Goal: Task Accomplishment & Management: Use online tool/utility

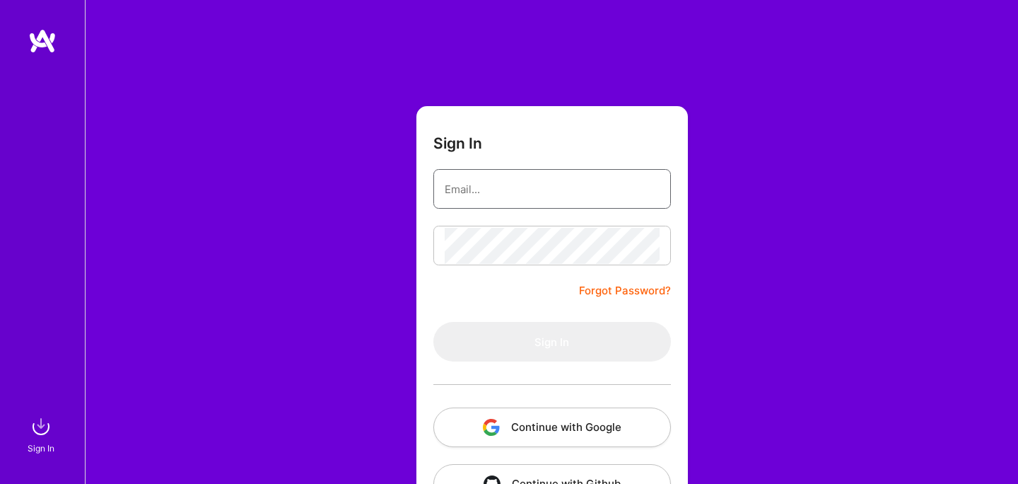
type input "[PERSON_NAME][EMAIL_ADDRESS][PERSON_NAME][DOMAIN_NAME]"
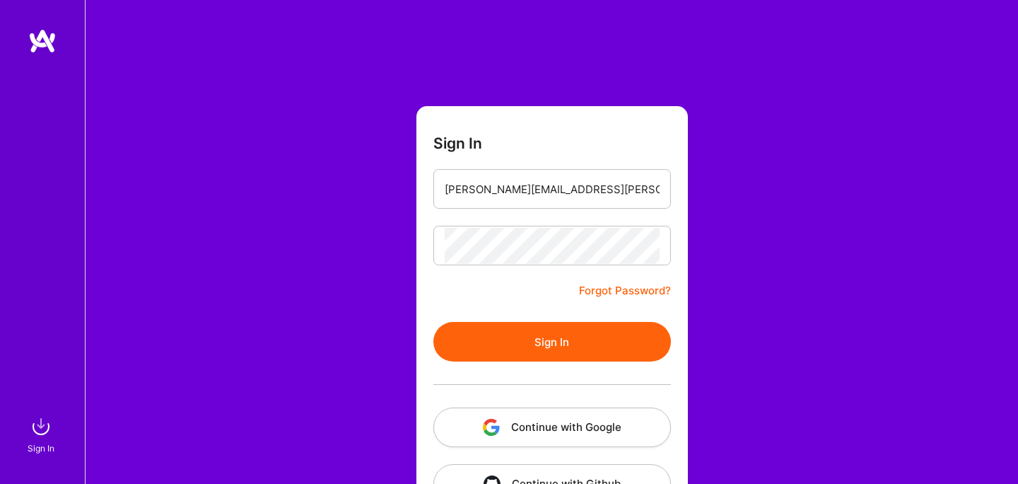
click at [542, 267] on form "Sign In [PERSON_NAME][EMAIL_ADDRESS][PERSON_NAME][DOMAIN_NAME] Forgot Password?…" at bounding box center [553, 313] width 272 height 414
click at [530, 348] on button "Sign In" at bounding box center [553, 342] width 238 height 40
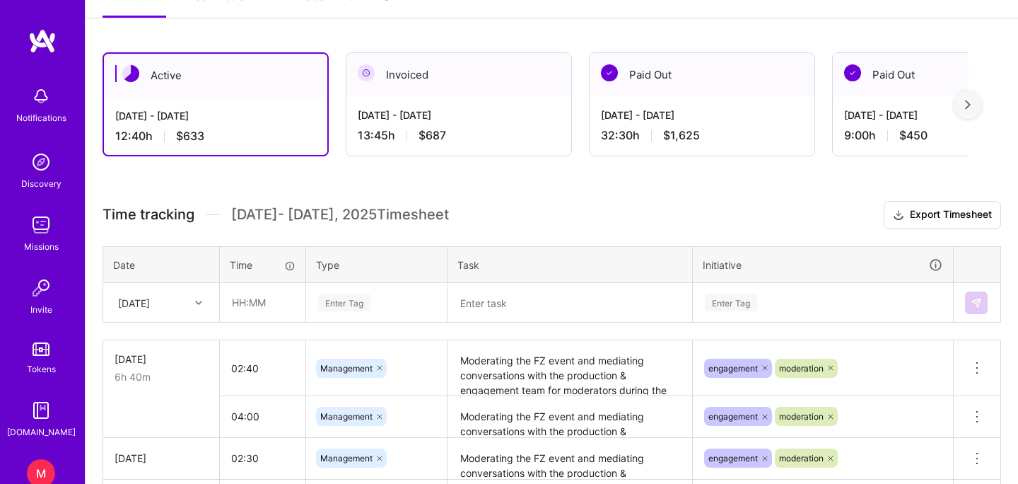
scroll to position [211, 0]
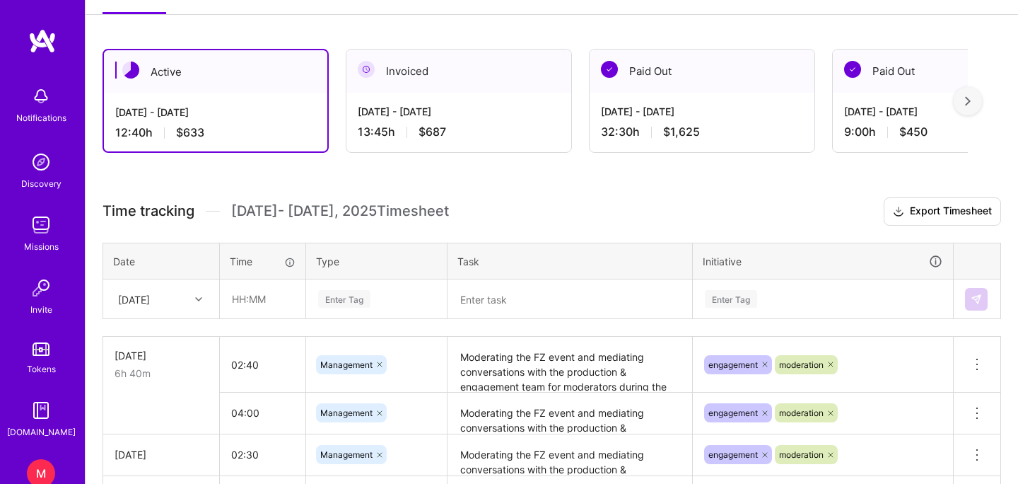
click at [516, 379] on textarea "Moderating the FZ event and mediating conversations with the production & engag…" at bounding box center [570, 364] width 242 height 53
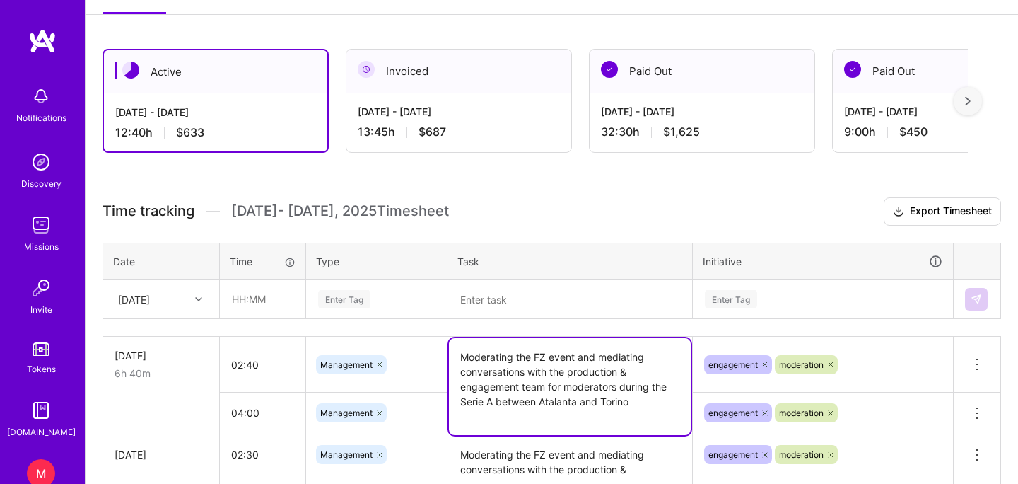
drag, startPoint x: 644, startPoint y: 407, endPoint x: 450, endPoint y: 339, distance: 206.0
click at [450, 339] on textarea "Moderating the FZ event and mediating conversations with the production & engag…" at bounding box center [570, 386] width 242 height 97
click at [499, 312] on textarea at bounding box center [570, 299] width 242 height 37
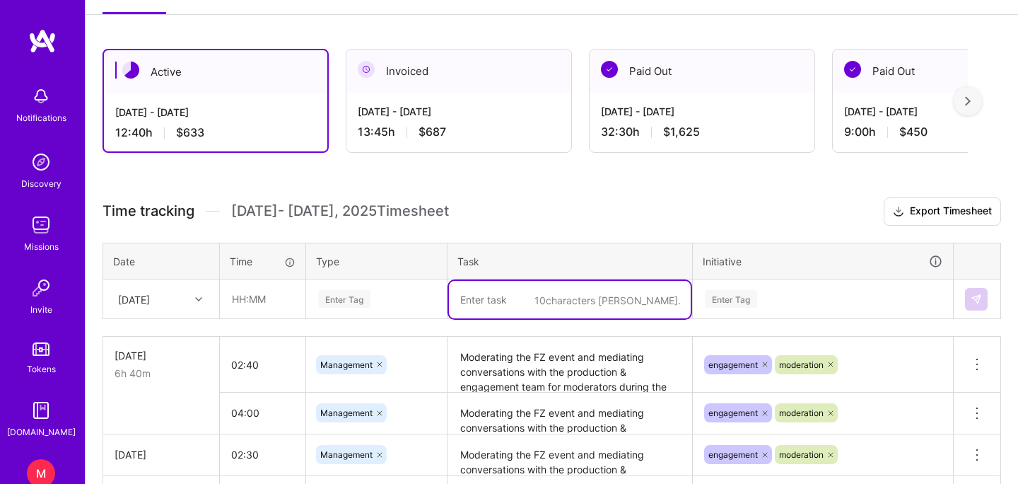
paste textarea "Moderating the FZ event and mediating conversations with the production & engag…"
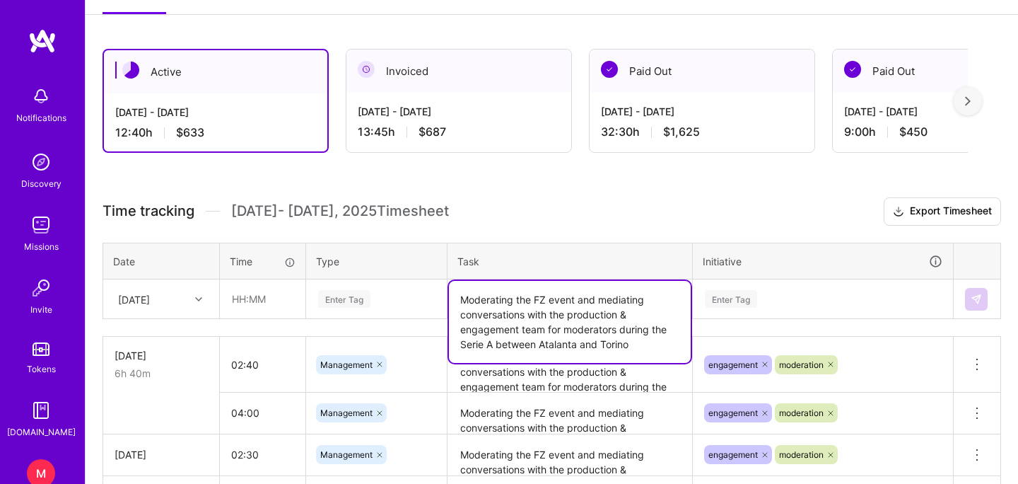
drag, startPoint x: 640, startPoint y: 348, endPoint x: 456, endPoint y: 351, distance: 183.9
click at [456, 351] on textarea "Moderating the FZ event and mediating conversations with the production & engag…" at bounding box center [570, 322] width 242 height 82
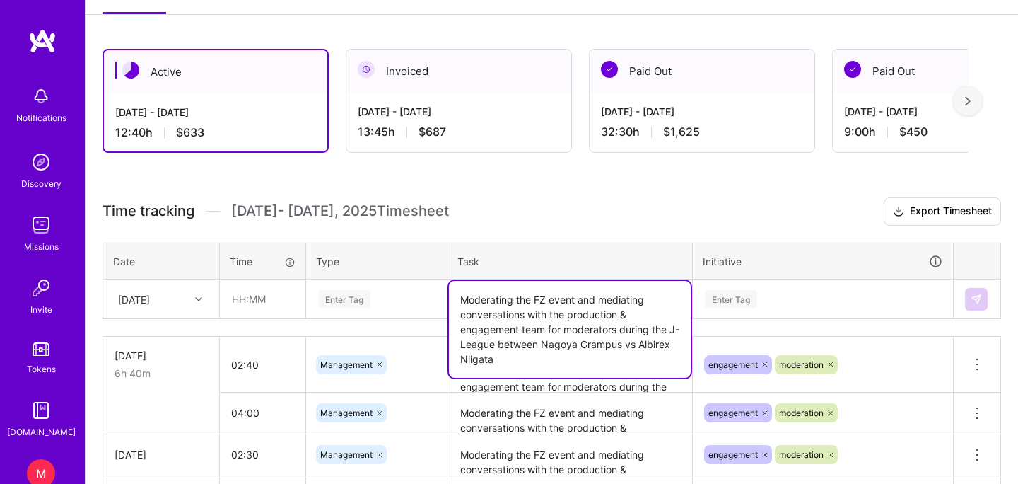
type textarea "Moderating the FZ event and mediating conversations with the production & engag…"
click at [253, 286] on input "text" at bounding box center [263, 298] width 84 height 37
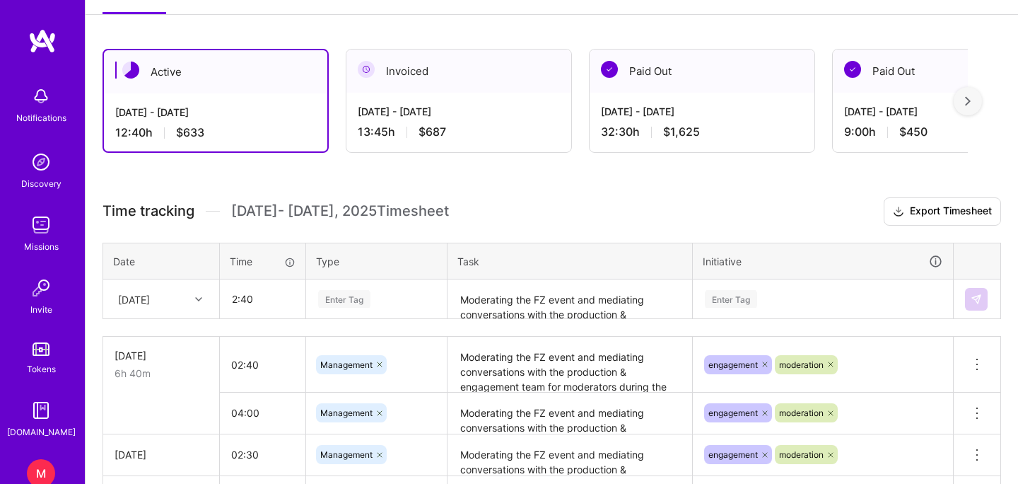
type input "02:40"
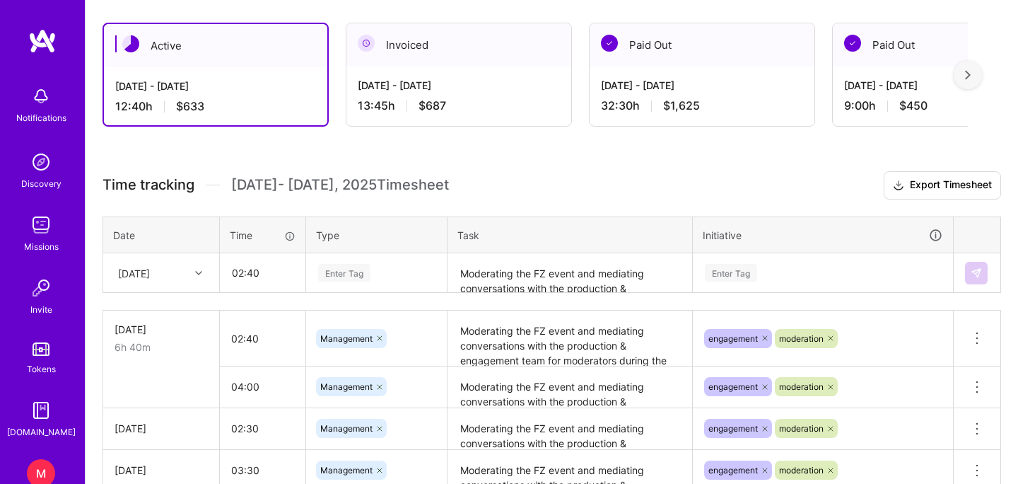
click at [354, 291] on div "Enter Tag" at bounding box center [376, 273] width 139 height 37
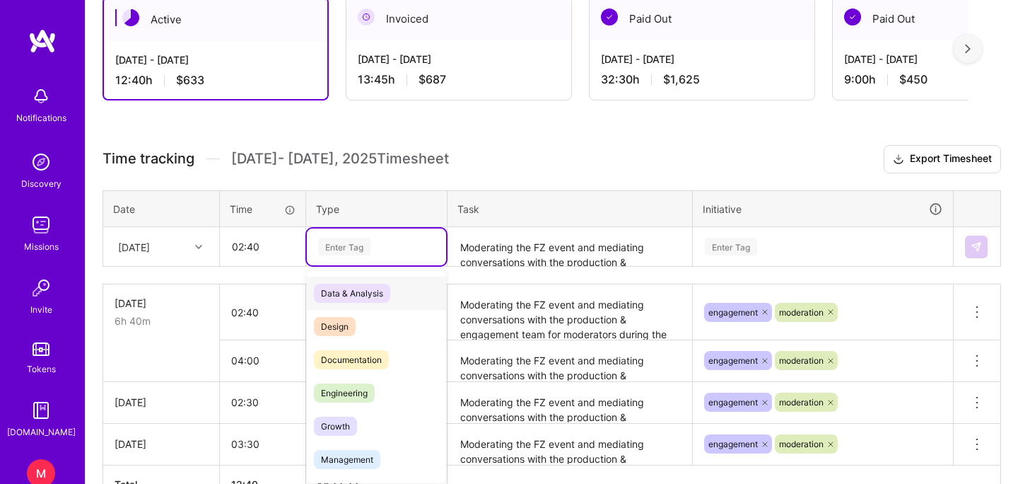
scroll to position [269, 0]
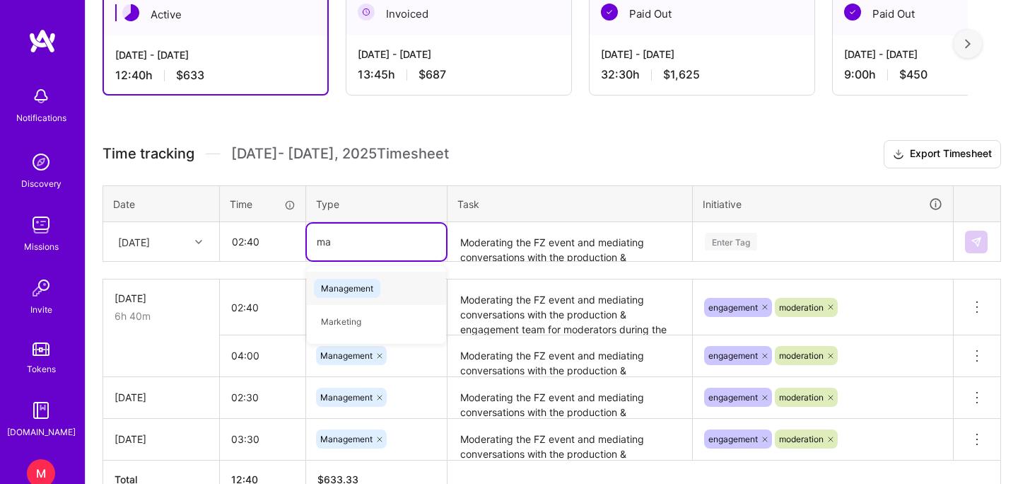
type input "man"
click at [353, 294] on span "Management" at bounding box center [347, 288] width 66 height 19
click at [745, 231] on div "Enter Tag" at bounding box center [823, 241] width 259 height 37
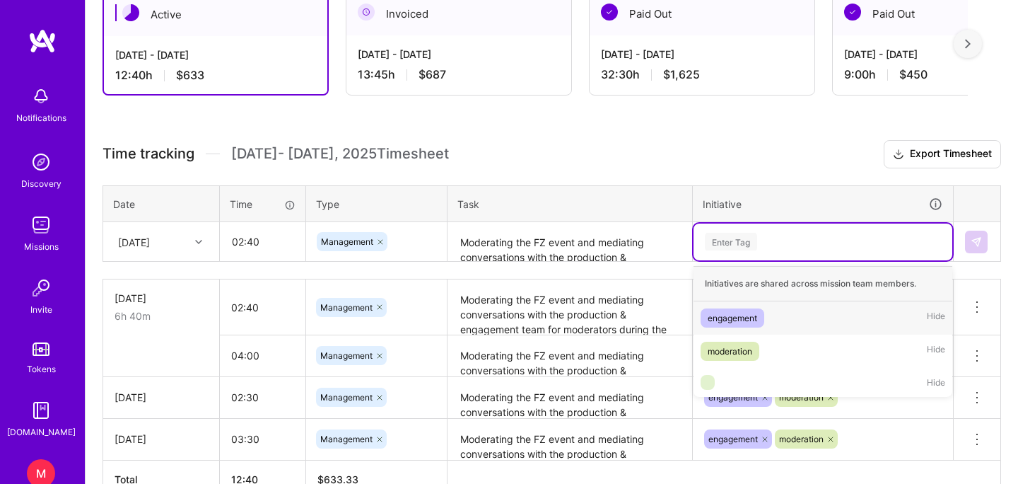
click at [731, 326] on span "engagement" at bounding box center [733, 317] width 64 height 19
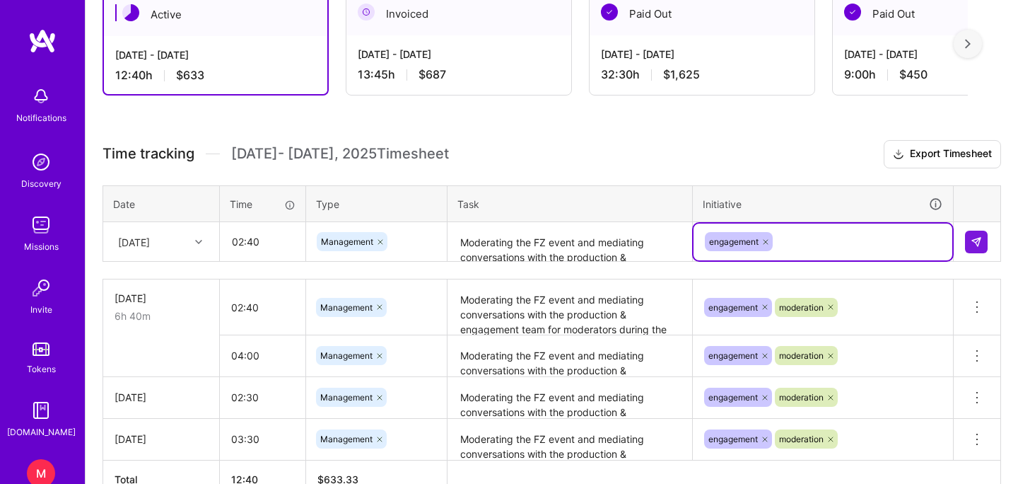
click at [791, 254] on div "engagement" at bounding box center [823, 241] width 259 height 37
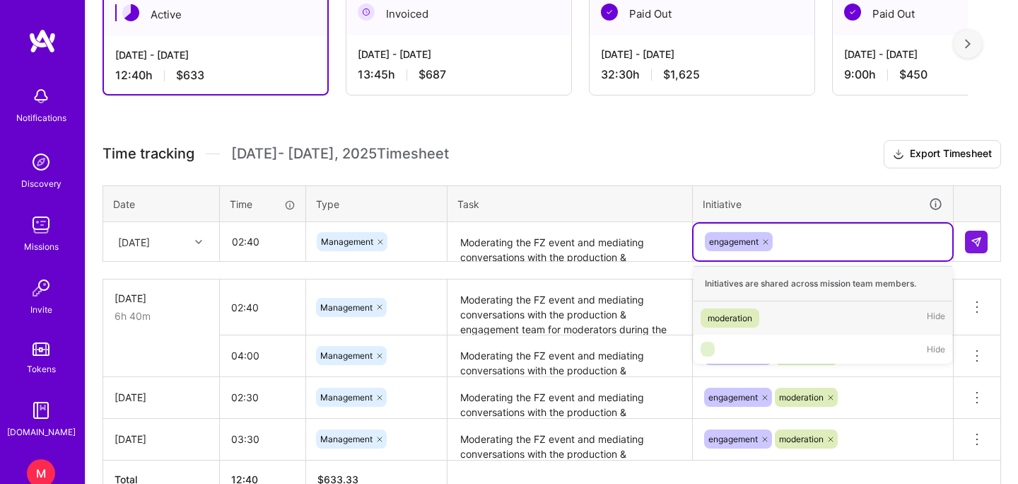
click at [729, 325] on div "moderation" at bounding box center [730, 317] width 45 height 15
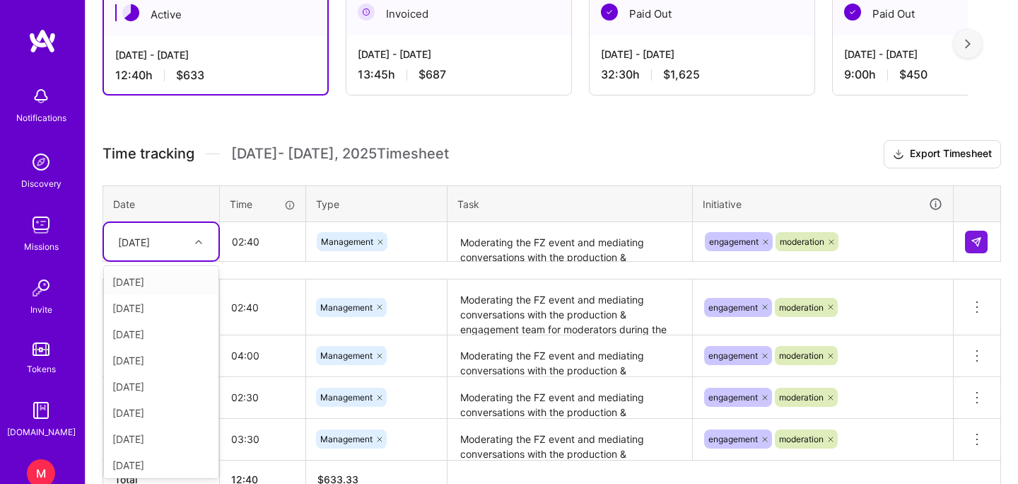
click at [141, 251] on div "[DATE]" at bounding box center [150, 241] width 79 height 23
click at [142, 433] on div "[DATE]" at bounding box center [161, 436] width 115 height 26
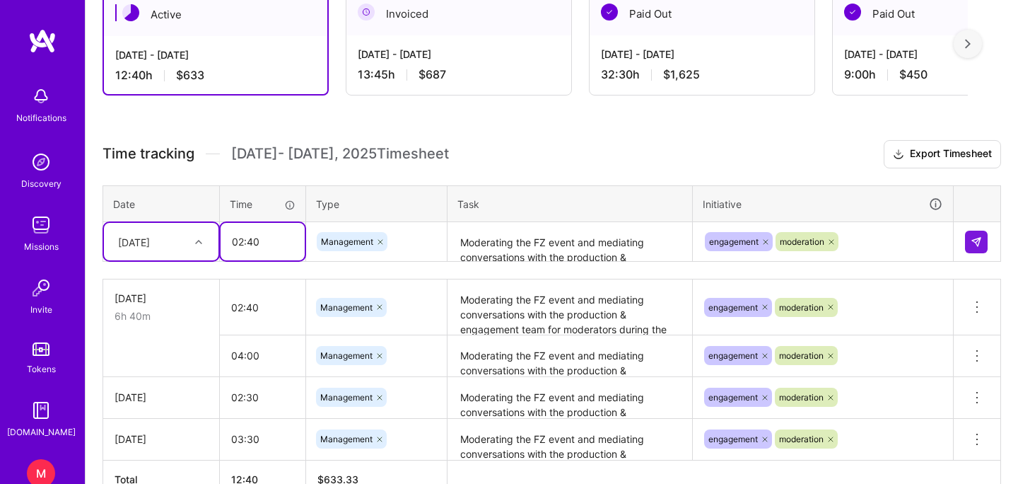
click at [260, 249] on input "02:40" at bounding box center [263, 241] width 84 height 37
type input "02:30"
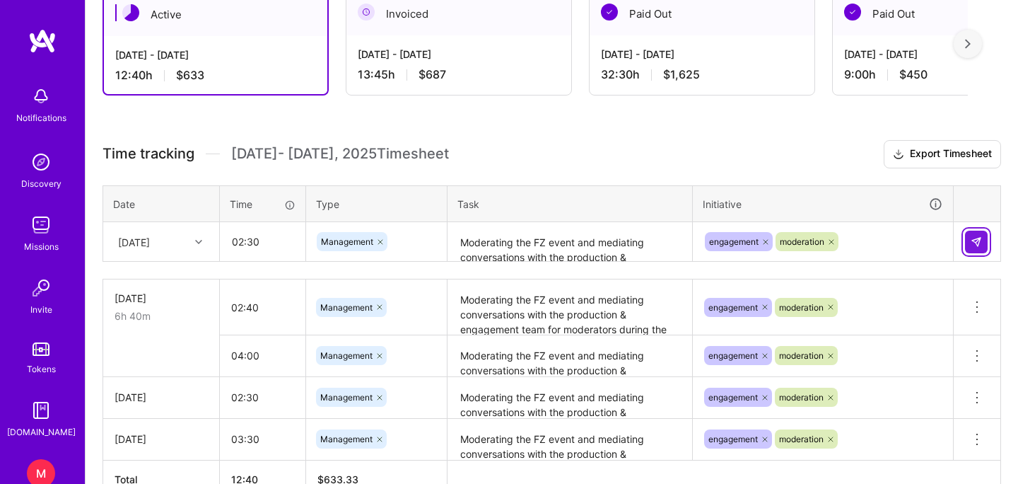
click at [977, 243] on img at bounding box center [976, 241] width 11 height 11
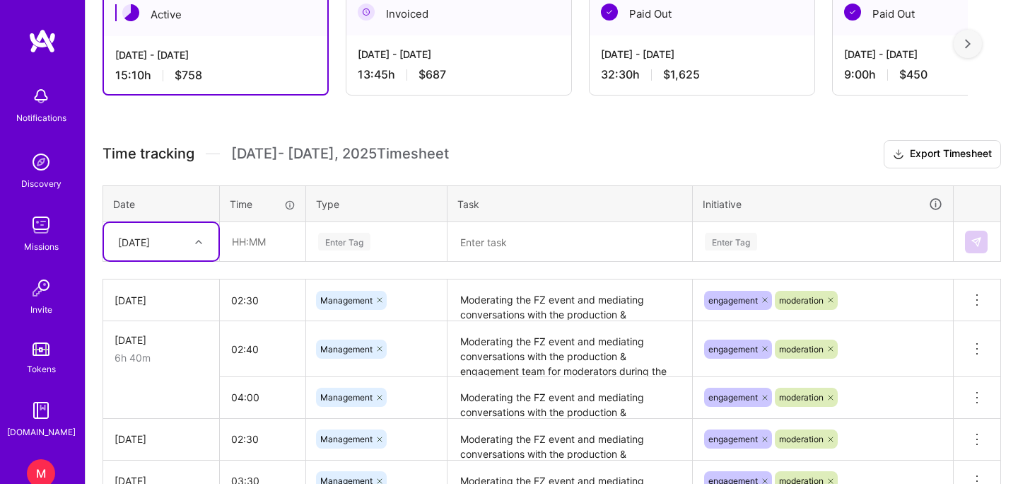
click at [150, 237] on div "[DATE]" at bounding box center [134, 241] width 32 height 15
click at [150, 241] on div "[DATE]" at bounding box center [134, 241] width 32 height 15
click at [160, 307] on div "[DATE]" at bounding box center [161, 300] width 93 height 15
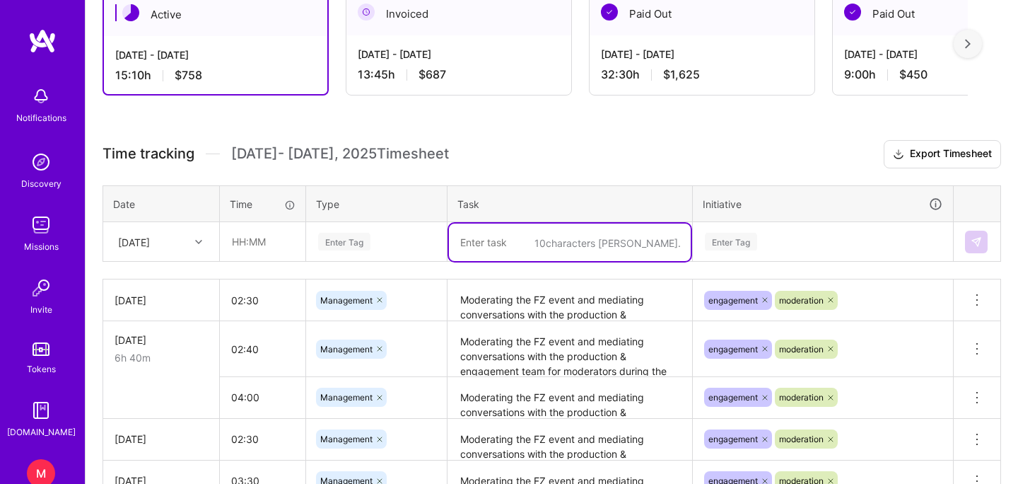
click at [516, 249] on textarea at bounding box center [570, 241] width 242 height 37
click at [523, 304] on textarea "Moderating the FZ event and mediating conversations with the production & engag…" at bounding box center [570, 300] width 242 height 39
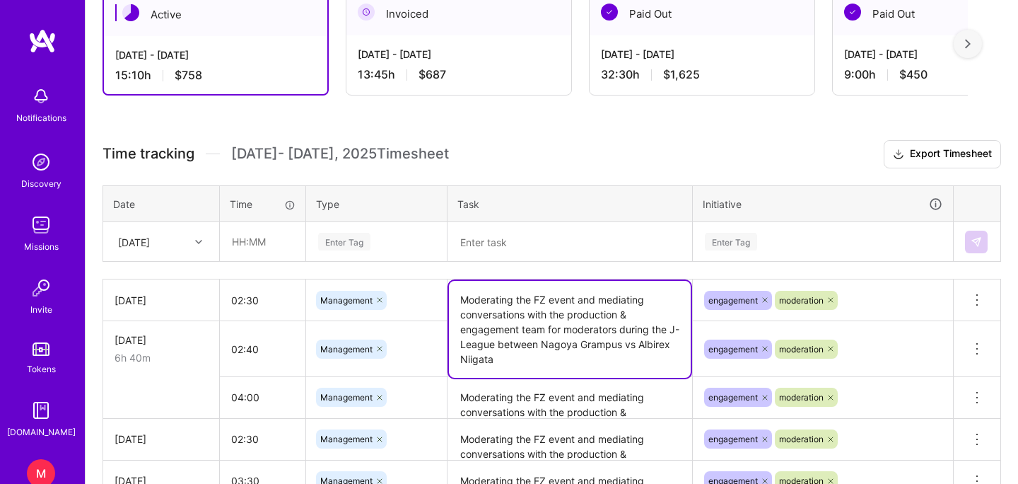
click at [523, 304] on textarea "Moderating the FZ event and mediating conversations with the production & engag…" at bounding box center [570, 329] width 242 height 97
click at [489, 253] on textarea at bounding box center [570, 241] width 242 height 37
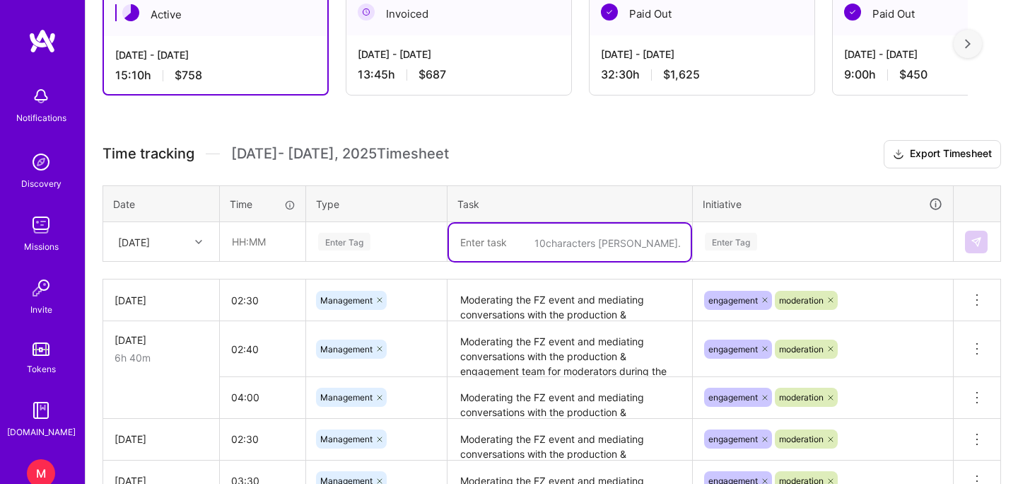
paste textarea "Moderating the FZ event and mediating conversations with the production & engag…"
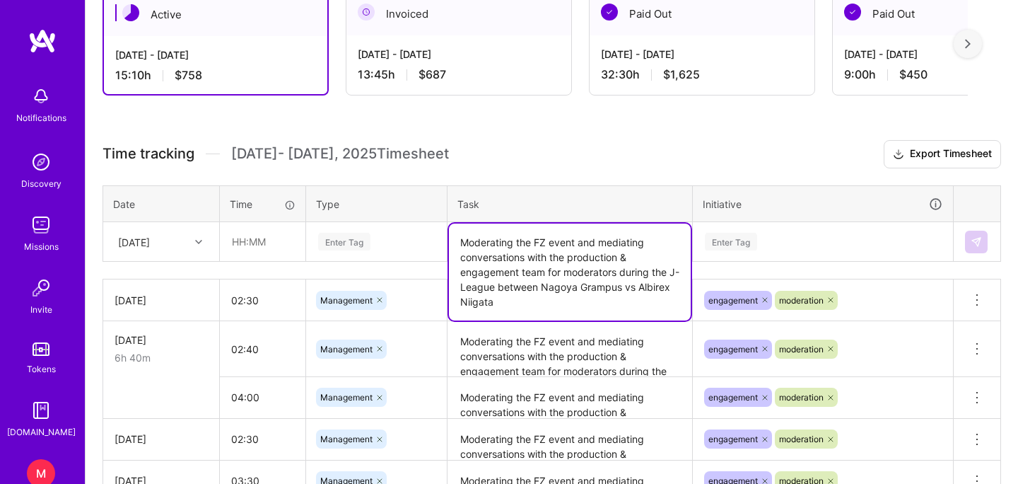
drag, startPoint x: 541, startPoint y: 310, endPoint x: 452, endPoint y: 285, distance: 92.5
click at [452, 285] on textarea "Moderating the FZ event and mediating conversations with the production & engag…" at bounding box center [570, 271] width 242 height 97
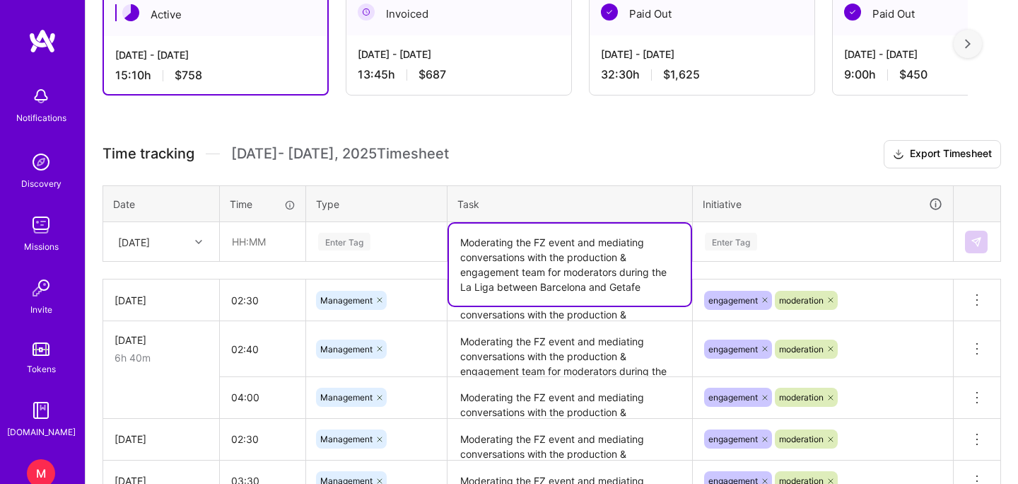
type textarea "Moderating the FZ event and mediating conversations with the production & engag…"
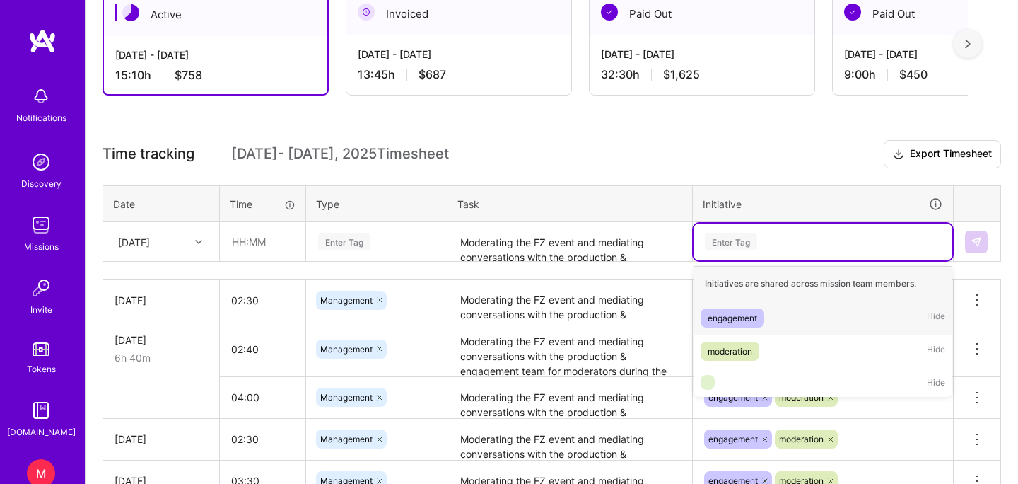
click at [734, 249] on div "Enter Tag" at bounding box center [731, 242] width 52 height 22
click at [744, 315] on div "engagement" at bounding box center [733, 317] width 50 height 15
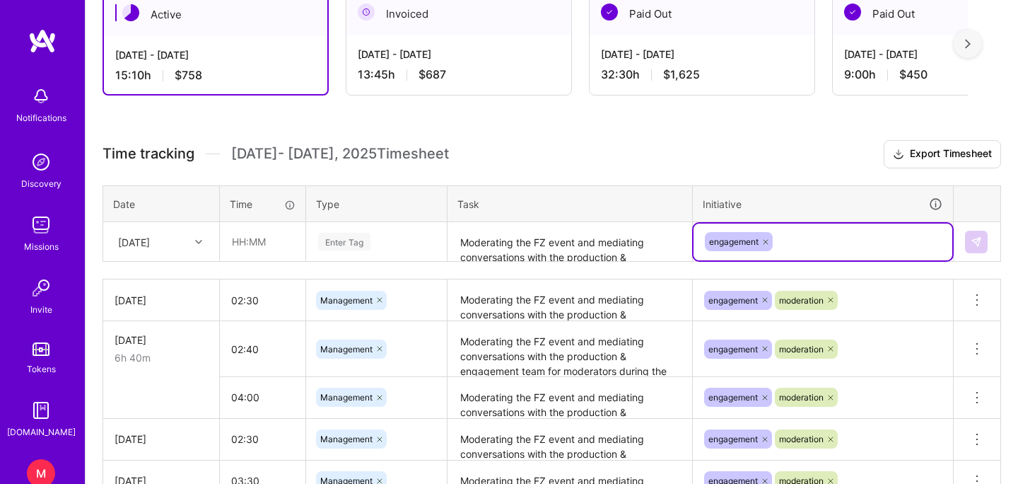
click at [792, 255] on div "engagement" at bounding box center [823, 241] width 259 height 37
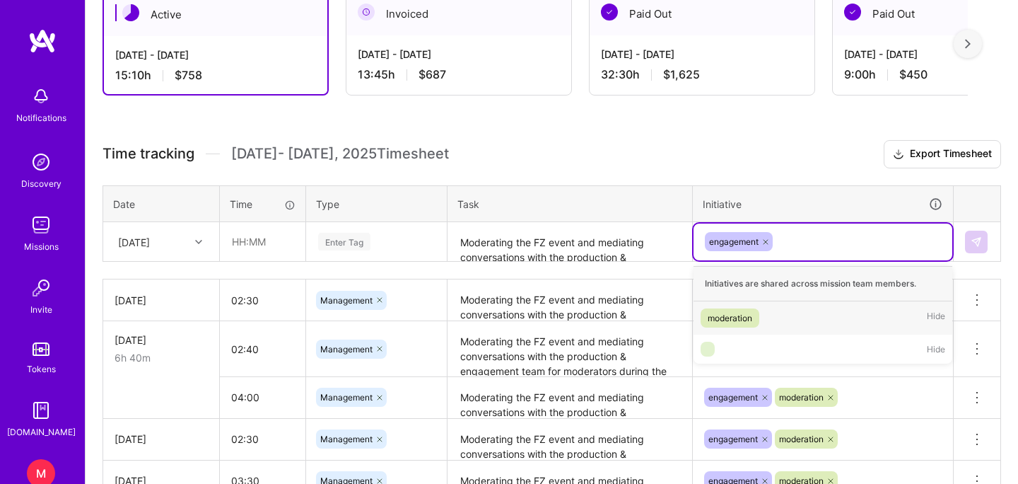
click at [737, 323] on div "moderation" at bounding box center [730, 317] width 45 height 15
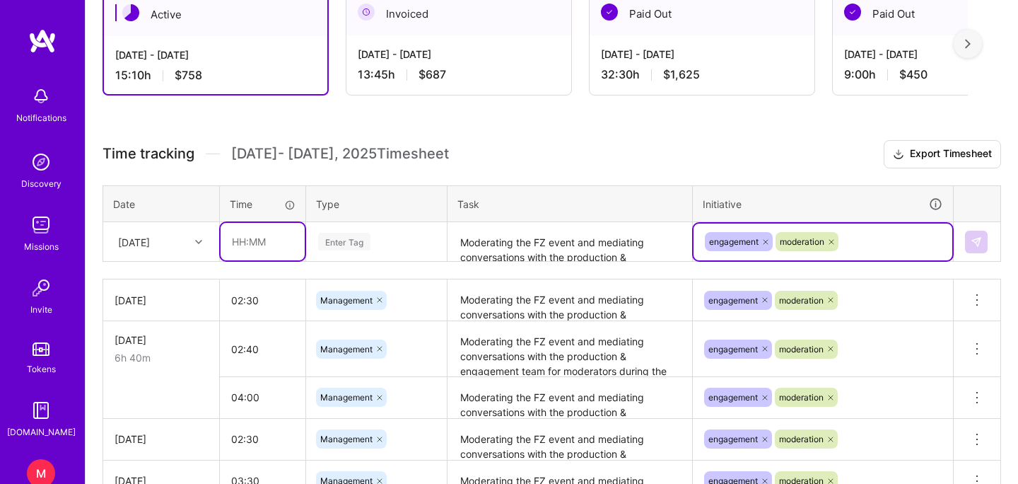
click at [255, 256] on input "text" at bounding box center [263, 241] width 84 height 37
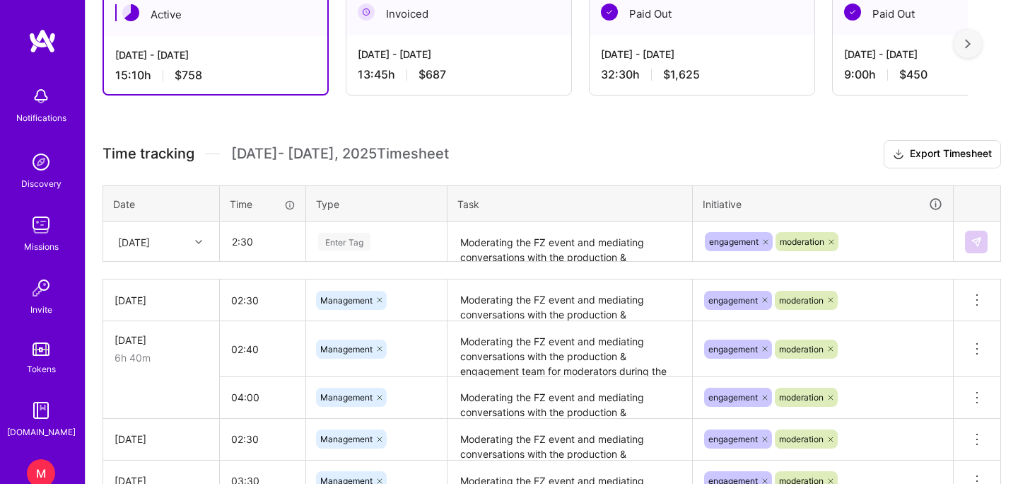
type input "02:30"
click at [359, 232] on div "Enter Tag" at bounding box center [344, 242] width 52 height 22
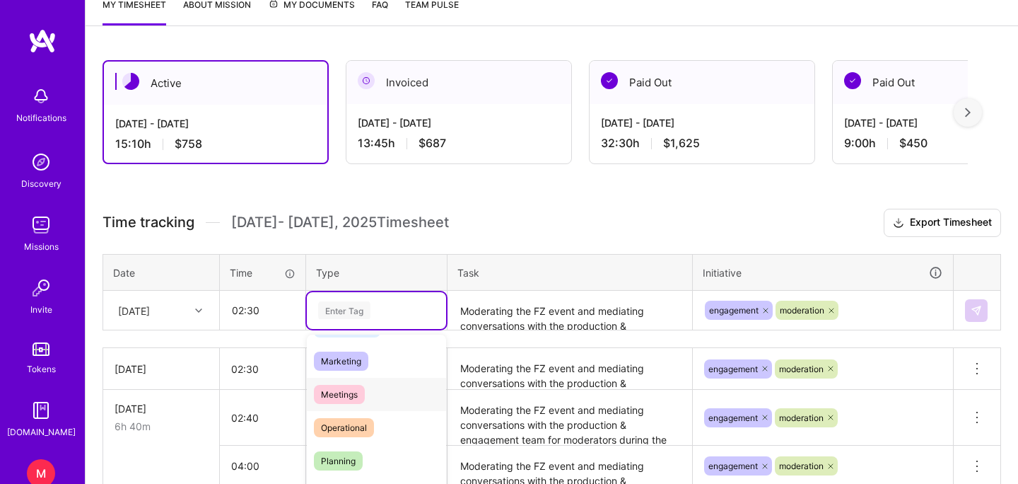
scroll to position [132, 0]
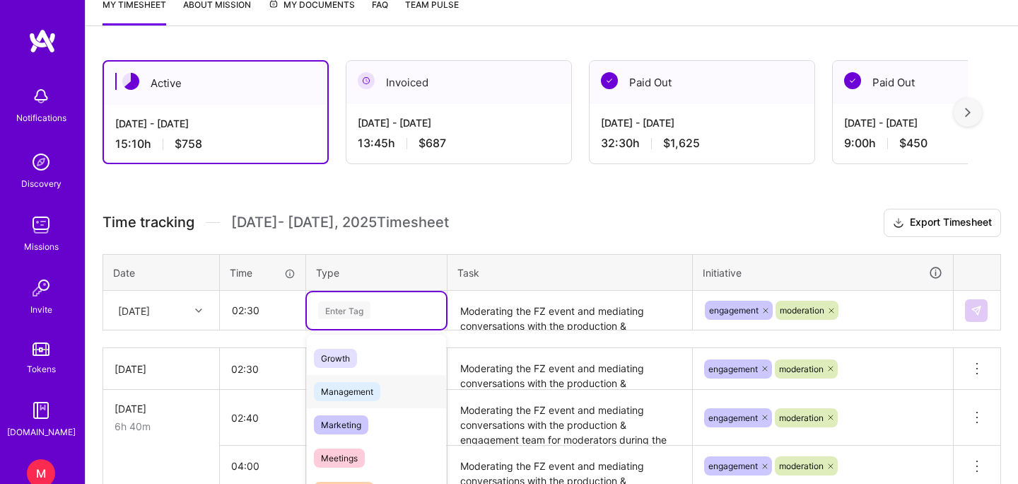
click at [357, 397] on span "Management" at bounding box center [347, 391] width 66 height 19
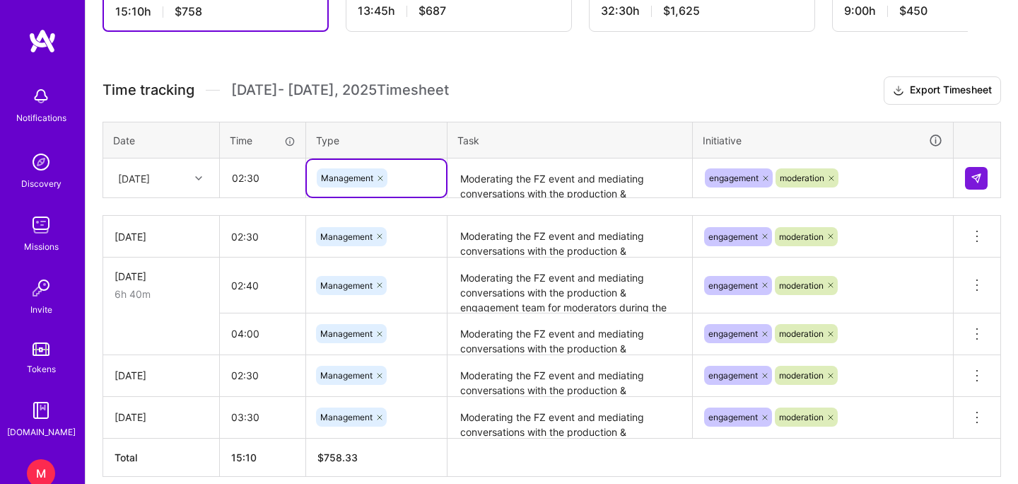
scroll to position [334, 0]
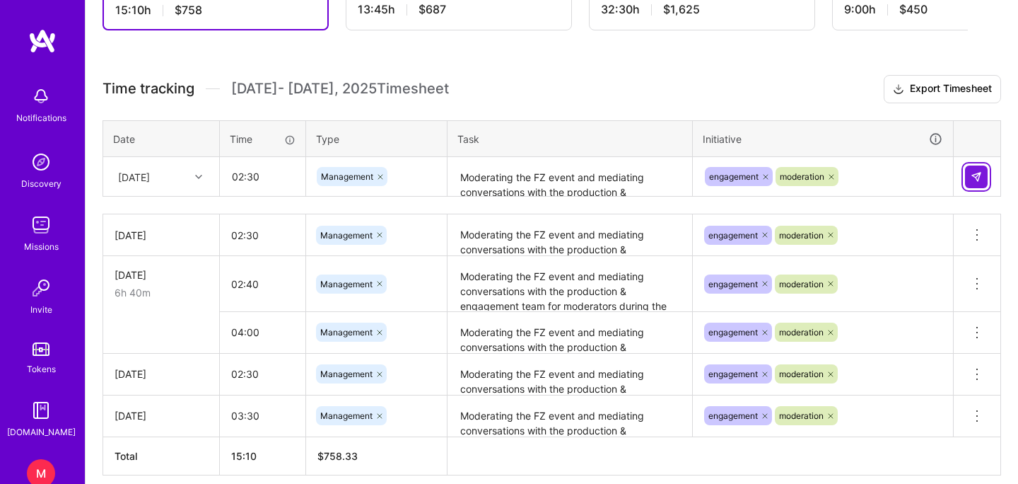
click at [982, 180] on img at bounding box center [976, 176] width 11 height 11
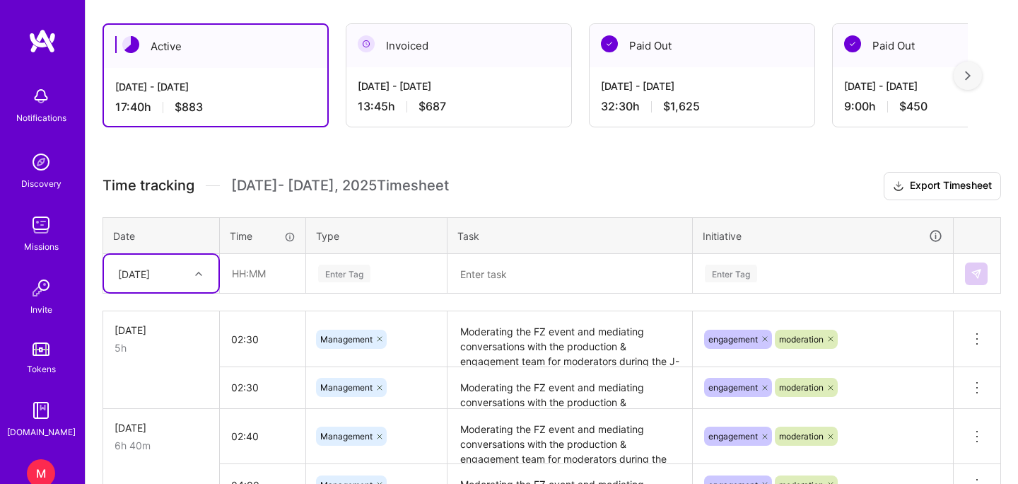
scroll to position [235, 0]
